Goal: Information Seeking & Learning: Learn about a topic

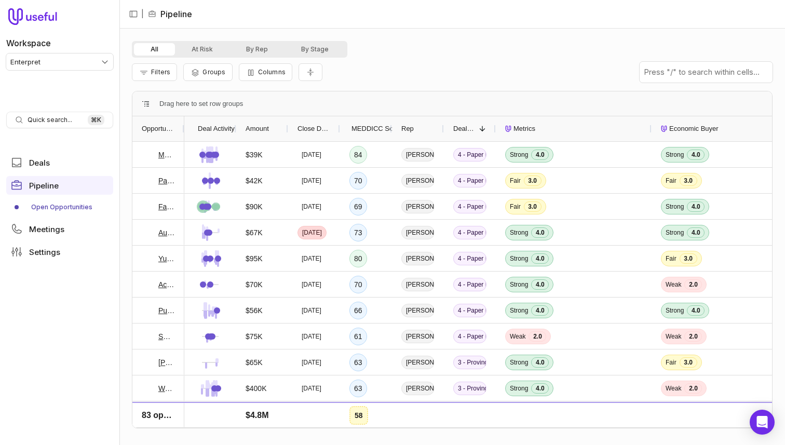
click at [393, 93] on div "Drag here to set row groups" at bounding box center [451, 103] width 639 height 25
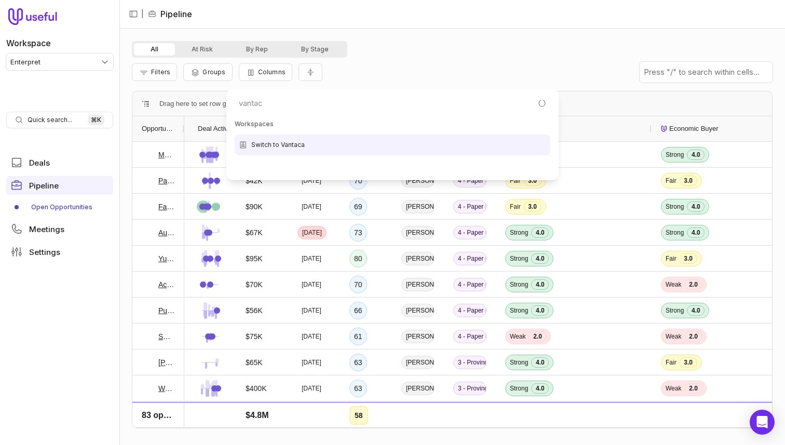
type input "vantaca"
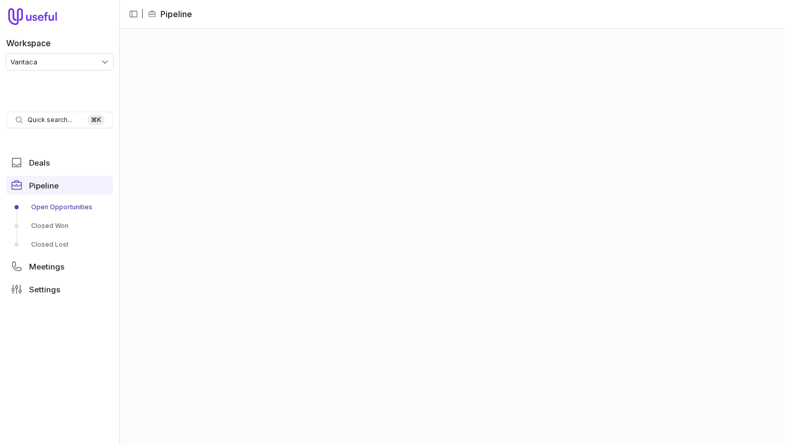
click at [336, 116] on div at bounding box center [451, 237] width 665 height 416
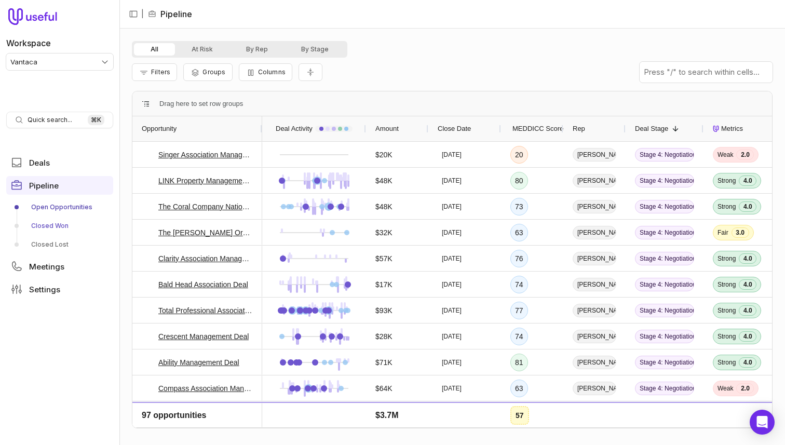
click at [54, 226] on link "Closed Won" at bounding box center [59, 225] width 107 height 17
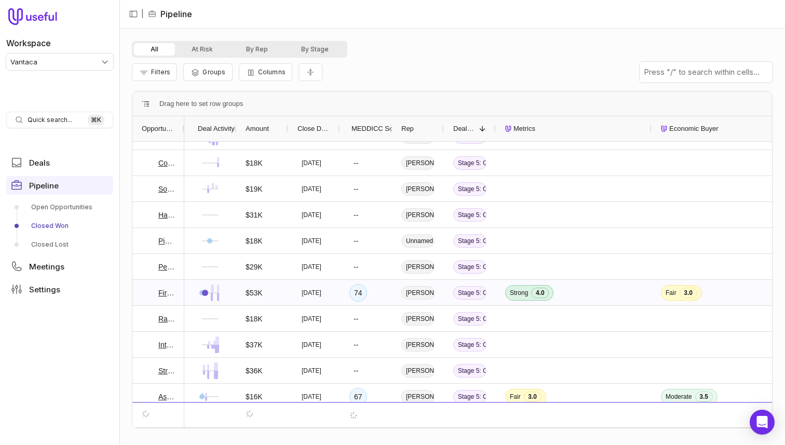
scroll to position [574, 0]
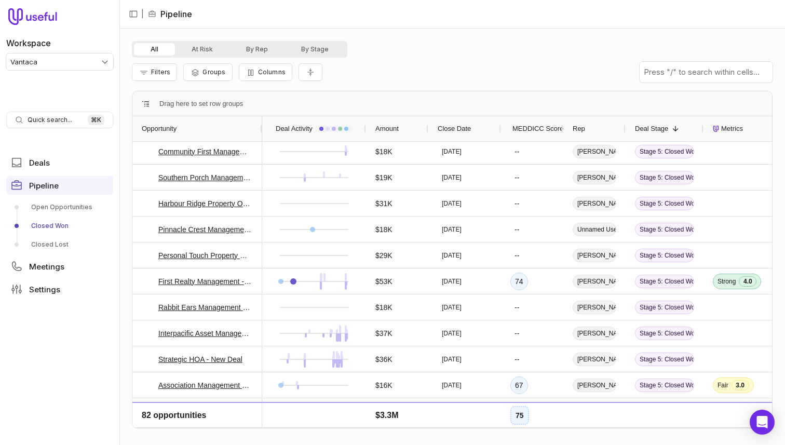
click at [438, 37] on div "All At Risk By Rep By Stage Filters Groups Columns Drag here to set row groups …" at bounding box center [451, 237] width 665 height 416
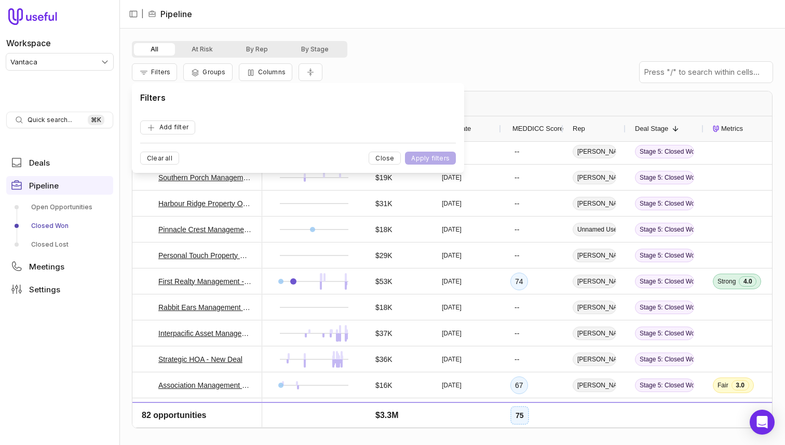
click at [140, 120] on button "Add filter" at bounding box center [167, 127] width 55 height 14
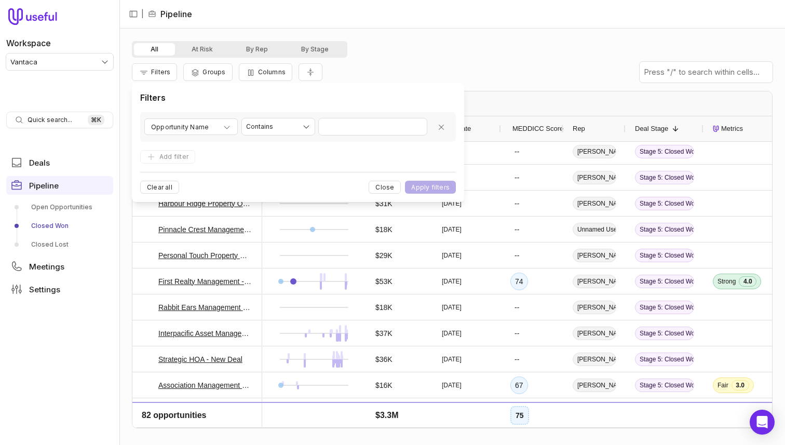
click at [212, 114] on div "**********" at bounding box center [298, 142] width 316 height 102
click at [205, 127] on span "Opportunity Name" at bounding box center [180, 127] width 58 height 12
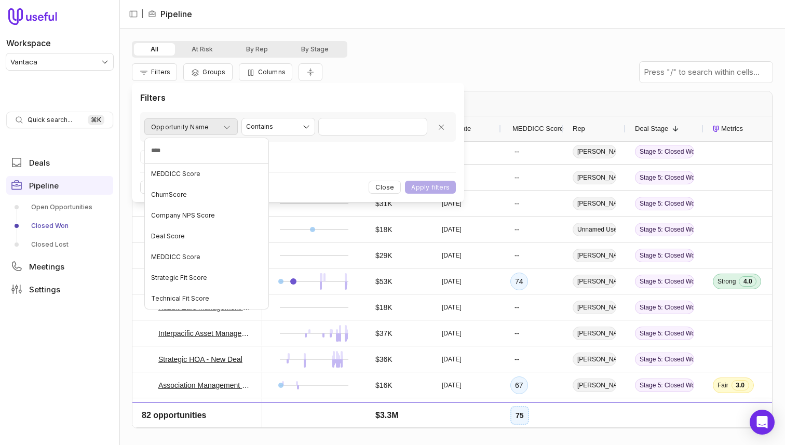
type input "*****"
click at [187, 176] on span "MEDDICC Score" at bounding box center [175, 174] width 49 height 8
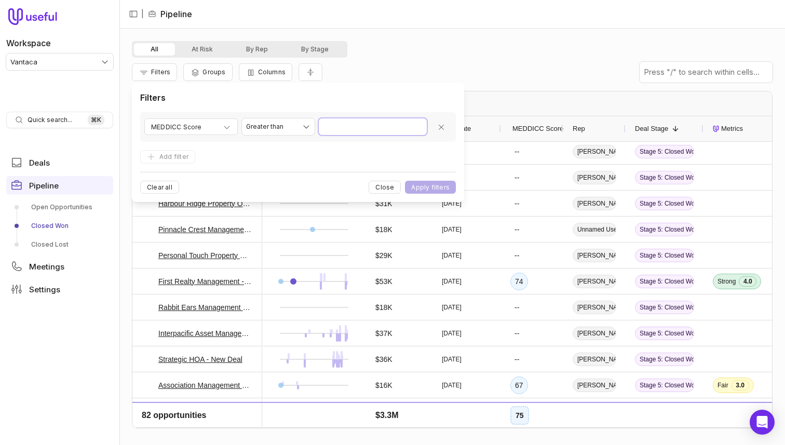
click at [357, 118] on input "Value" at bounding box center [373, 126] width 108 height 17
type input "*"
click at [405, 181] on button "Apply filters" at bounding box center [430, 187] width 51 height 13
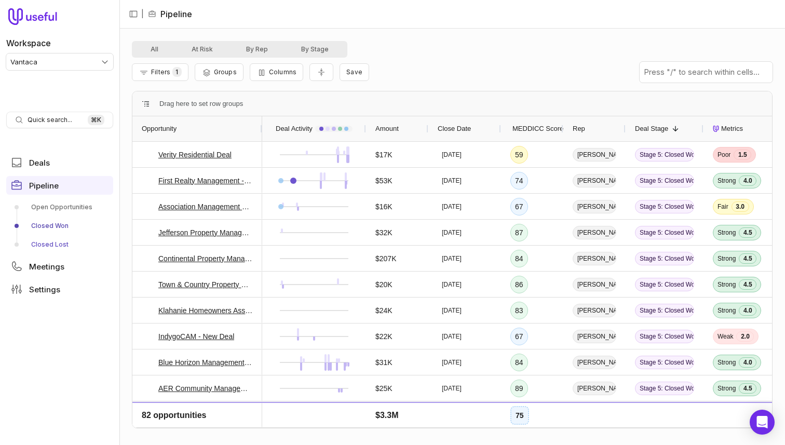
click at [54, 244] on link "Closed Lost" at bounding box center [59, 244] width 107 height 17
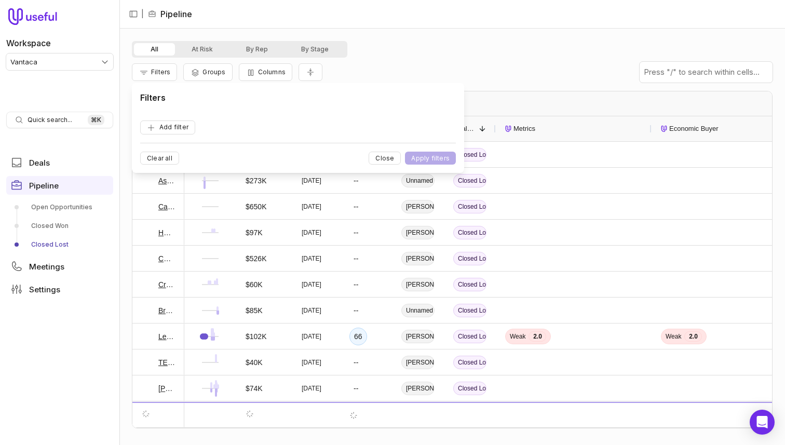
click at [176, 118] on form "Add filter" at bounding box center [298, 123] width 316 height 22
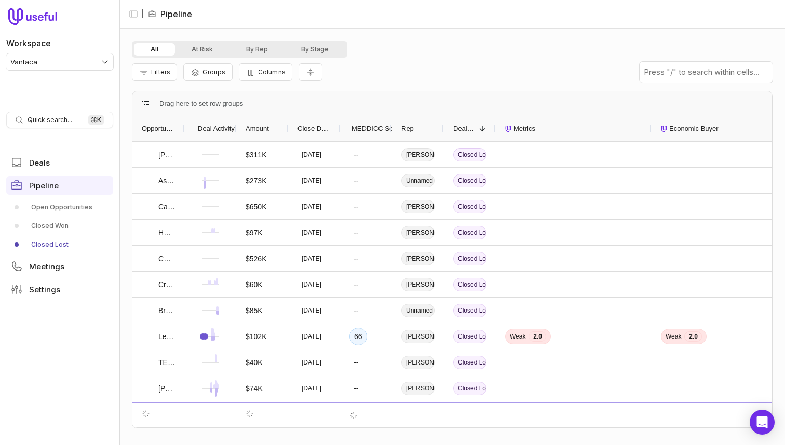
click at [421, 65] on div "Filters Groups Columns" at bounding box center [452, 72] width 640 height 29
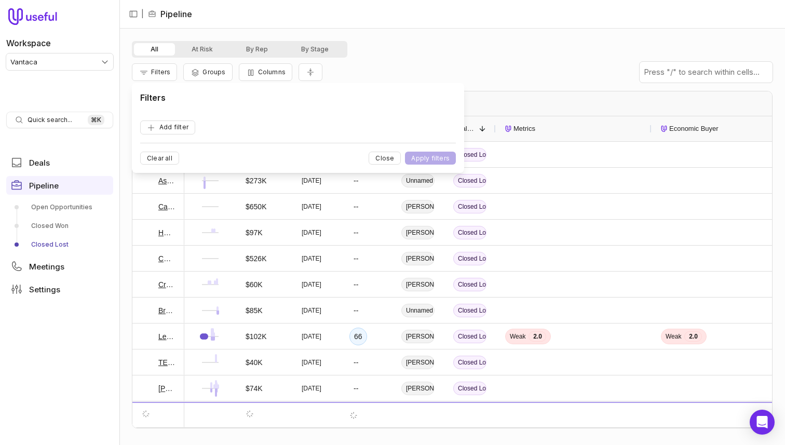
click at [140, 120] on button "Add filter" at bounding box center [167, 127] width 55 height 14
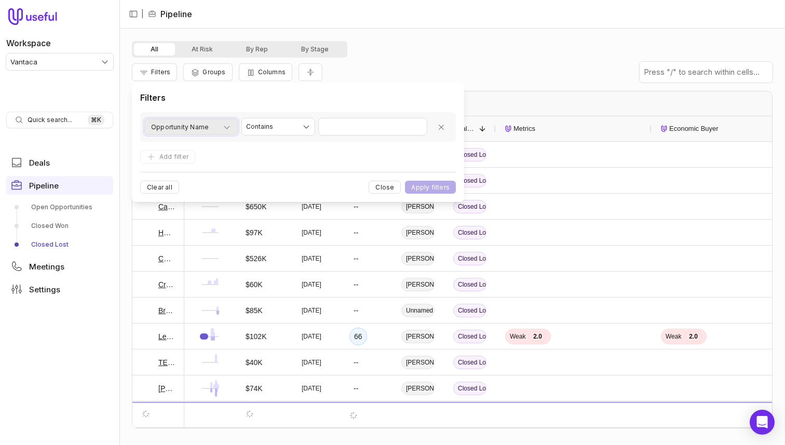
click at [210, 124] on div "Opportunity Name" at bounding box center [191, 127] width 80 height 12
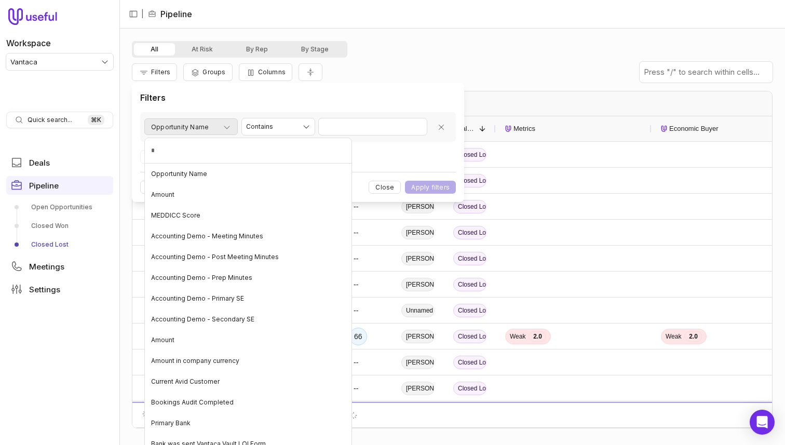
type input "**"
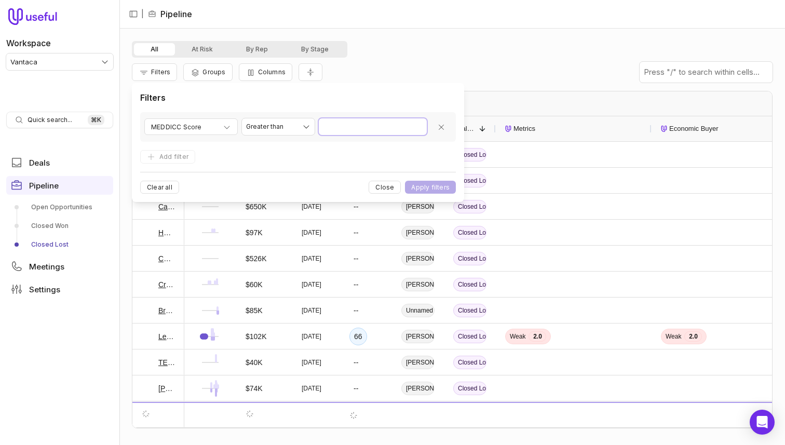
click at [365, 121] on input "Value" at bounding box center [373, 126] width 108 height 17
type input "*"
click at [405, 181] on button "Apply filters" at bounding box center [430, 187] width 51 height 13
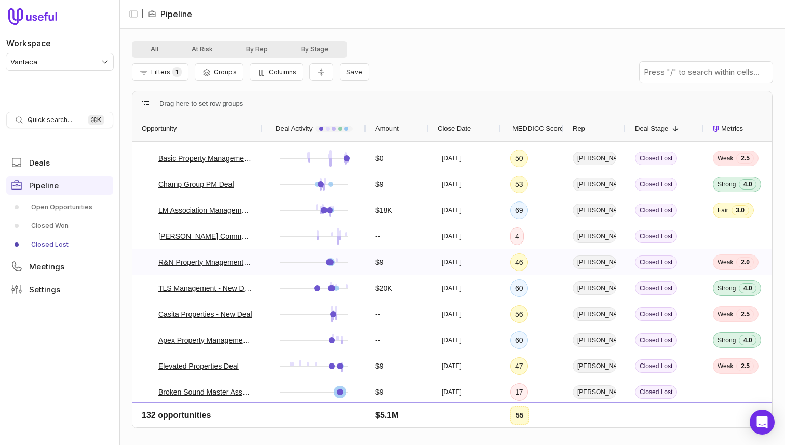
scroll to position [3165, 0]
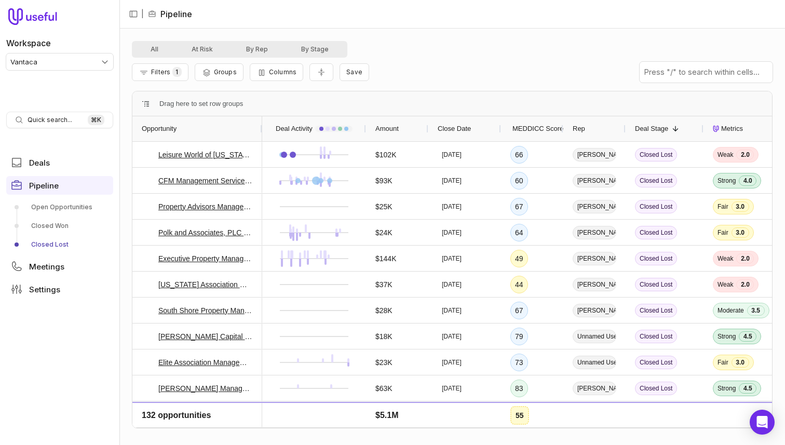
click at [531, 133] on span "MEDDICC Score" at bounding box center [537, 128] width 51 height 12
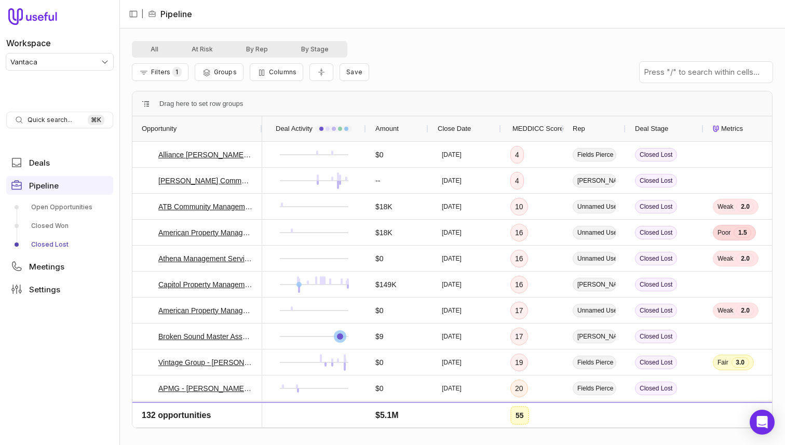
click at [523, 132] on span "MEDDICC Score" at bounding box center [537, 128] width 51 height 12
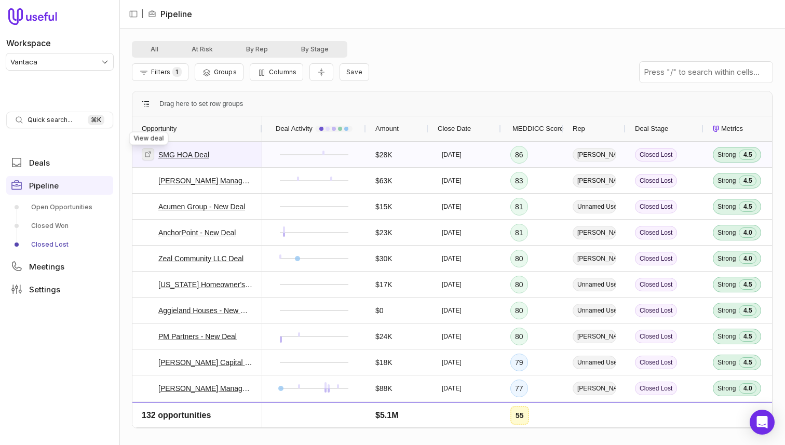
click at [146, 155] on icon at bounding box center [147, 153] width 7 height 7
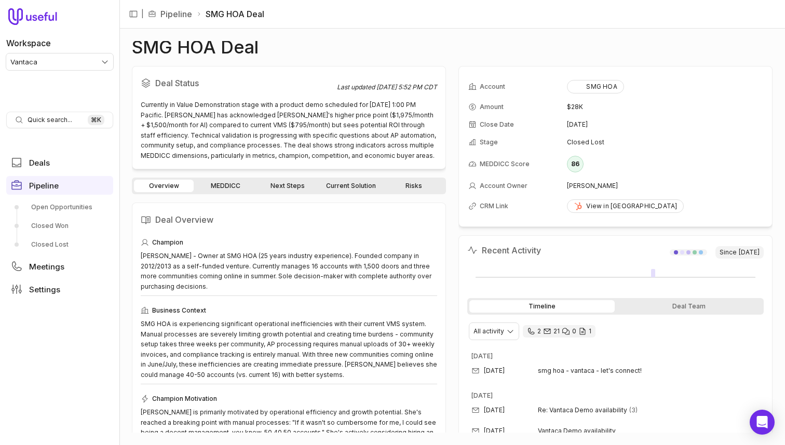
click at [419, 185] on link "Risks" at bounding box center [414, 186] width 60 height 12
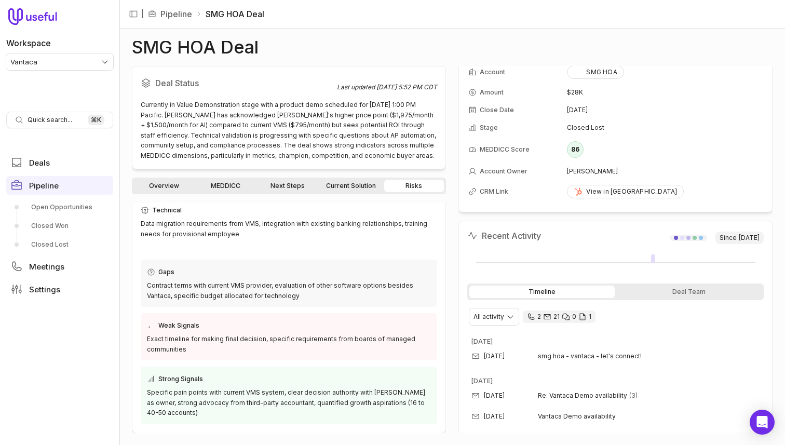
scroll to position [19, 0]
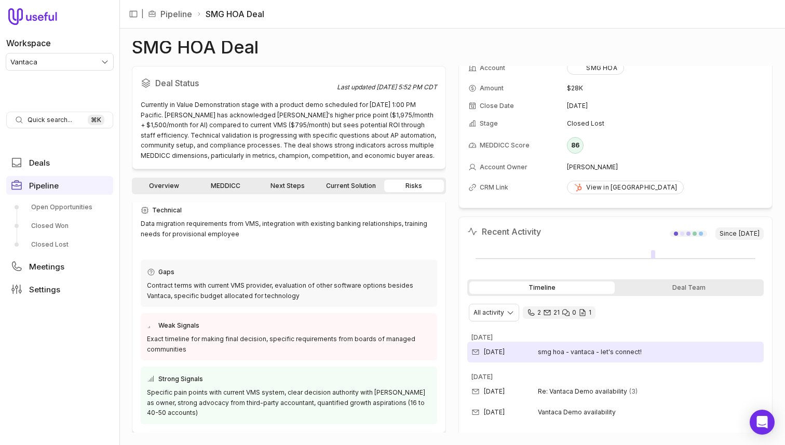
click at [555, 352] on span "smg hoa - vantaca - let's connect!" at bounding box center [590, 352] width 104 height 8
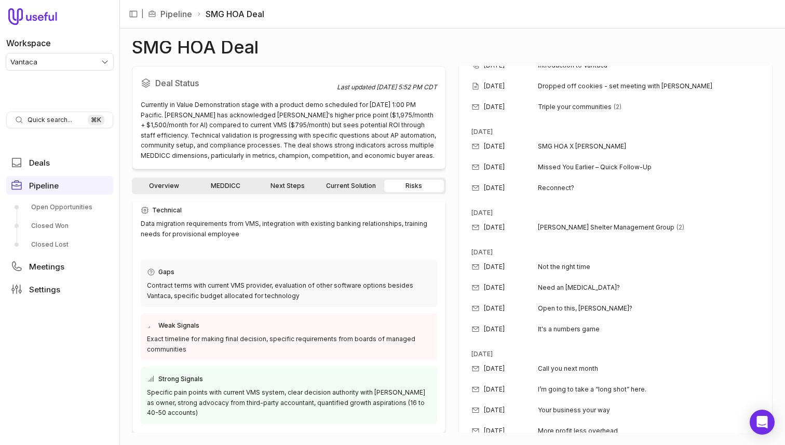
scroll to position [0, 0]
